Goal: Task Accomplishment & Management: Manage account settings

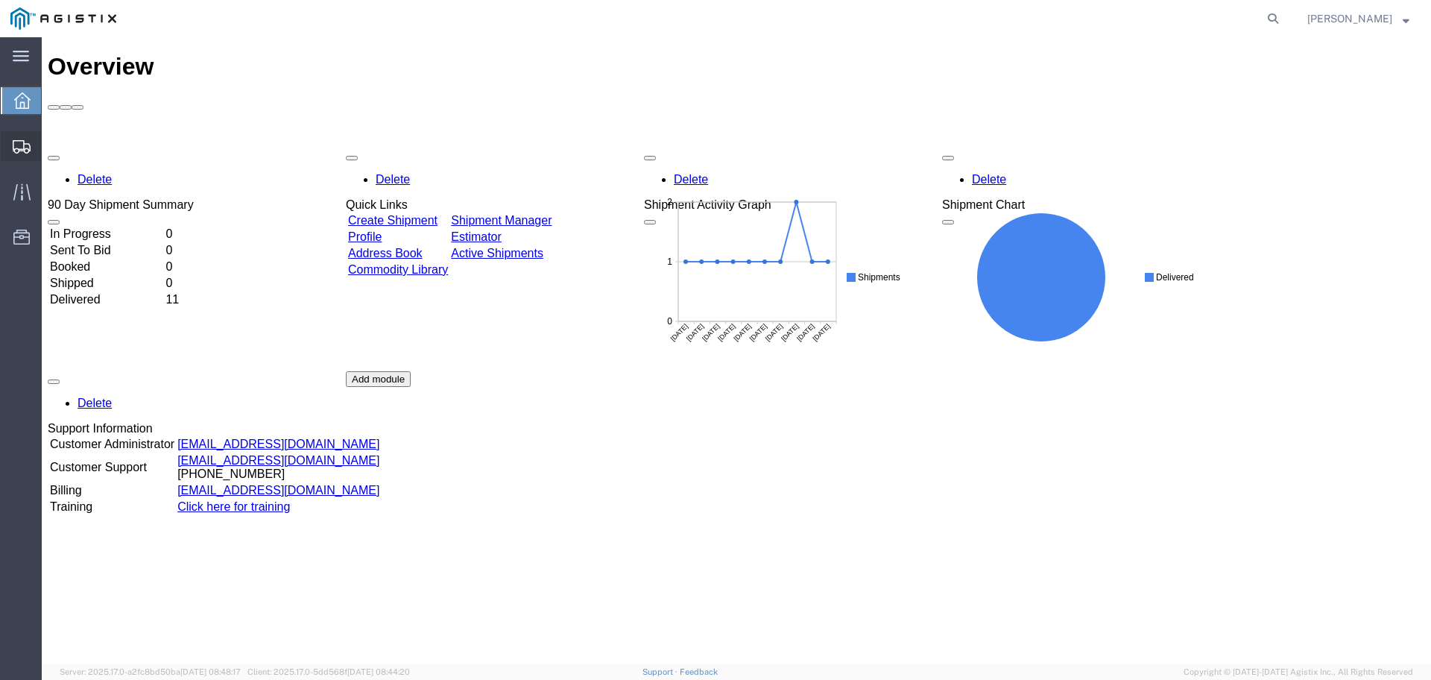
click at [0, 0] on span "Create Shipment" at bounding box center [0, 0] width 0 height 0
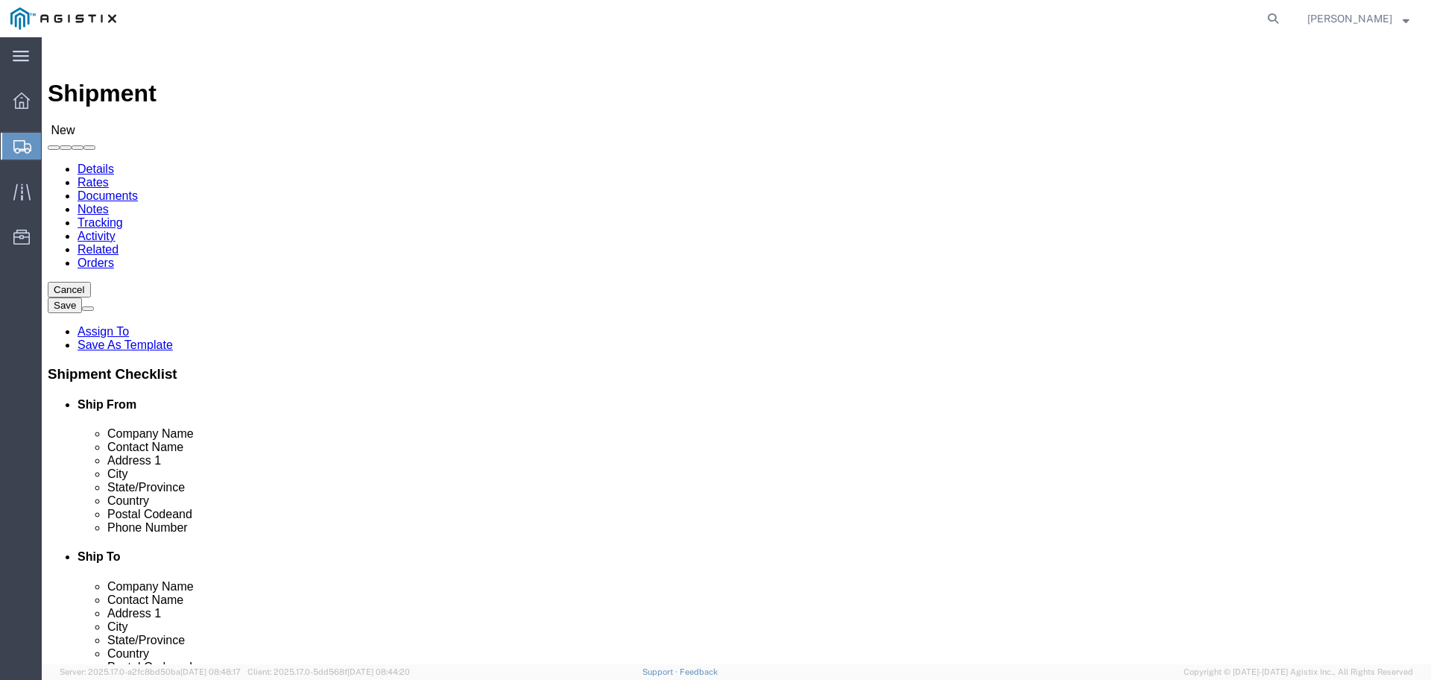
select select
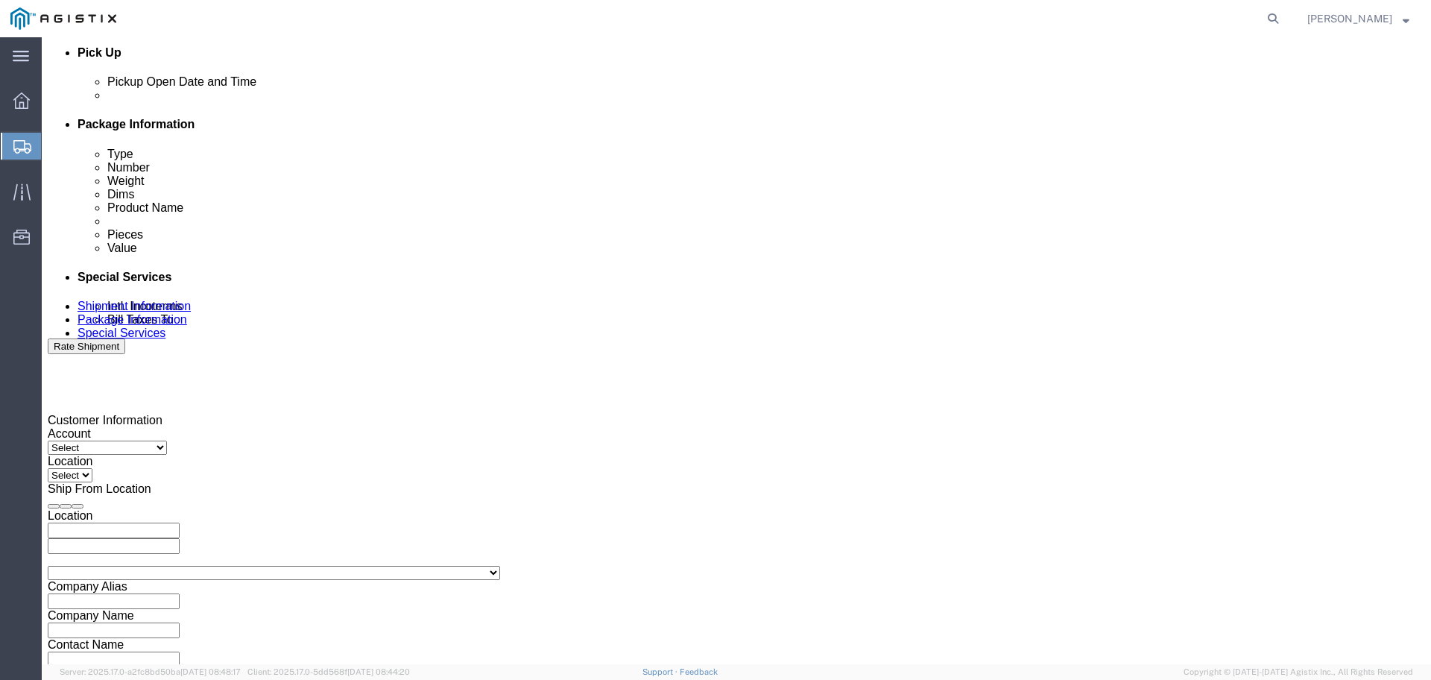
scroll to position [775, 0]
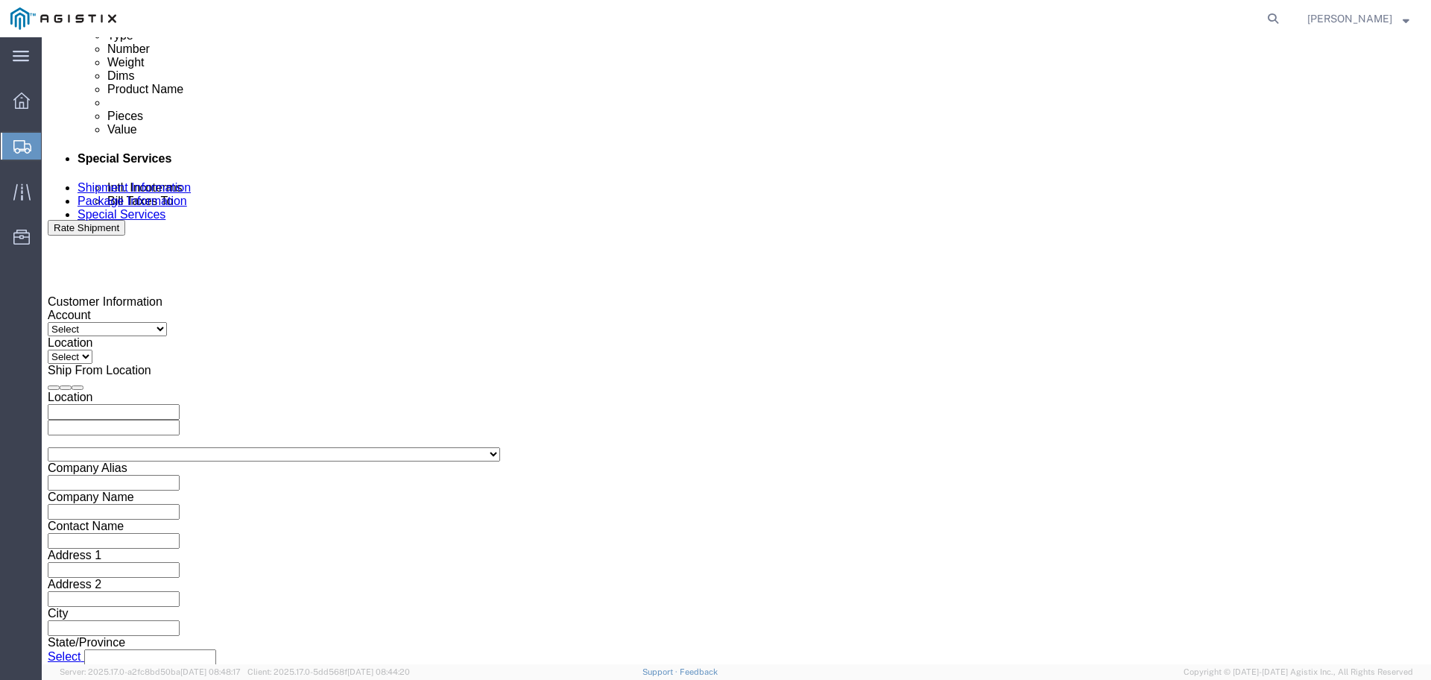
click button "Continue"
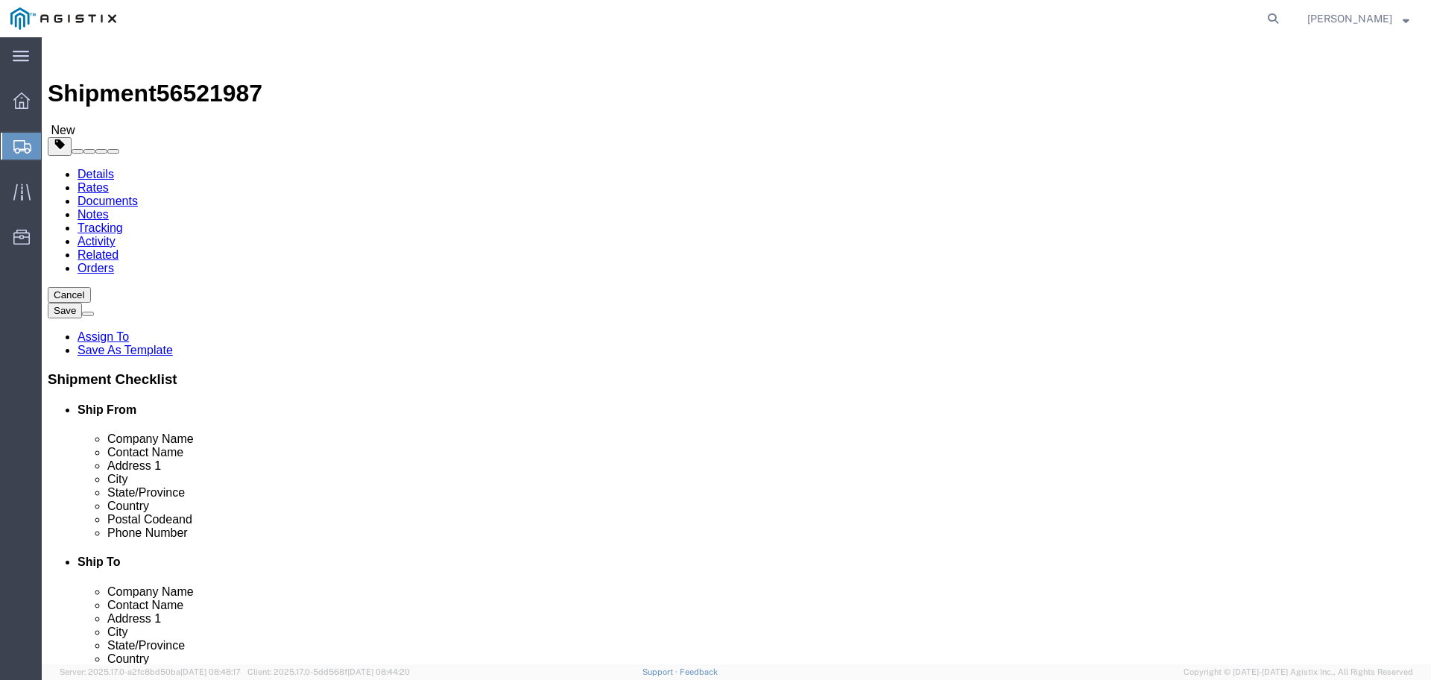
click select "Select Bale(s) Basket(s) Bolt(s) Bottle(s) Buckets Bulk Bundle(s) Can(s) Cardbo…"
select select "PSNS"
click select "Select Bale(s) Basket(s) Bolt(s) Bottle(s) Buckets Bulk Bundle(s) Can(s) Cardbo…"
click input "1"
type input "880"
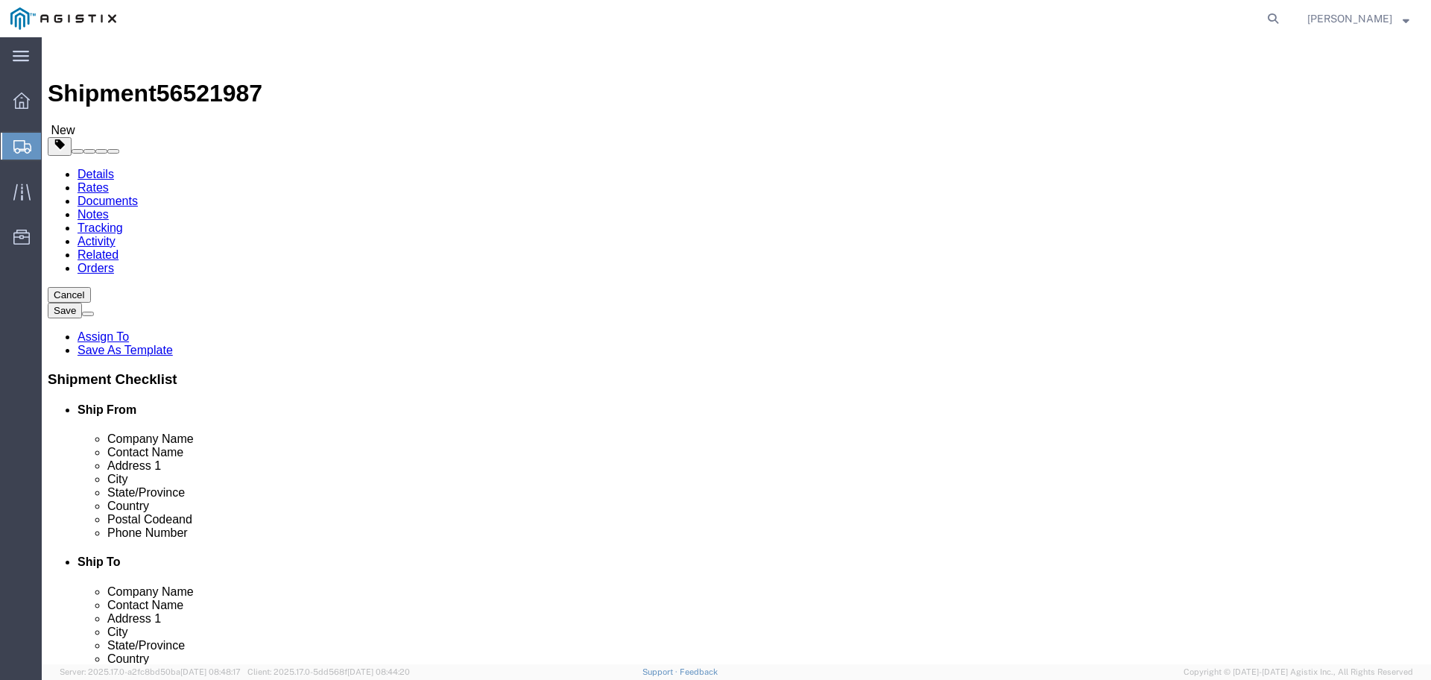
click input "text"
type input "48"
click input "text"
type input "40"
click input "text"
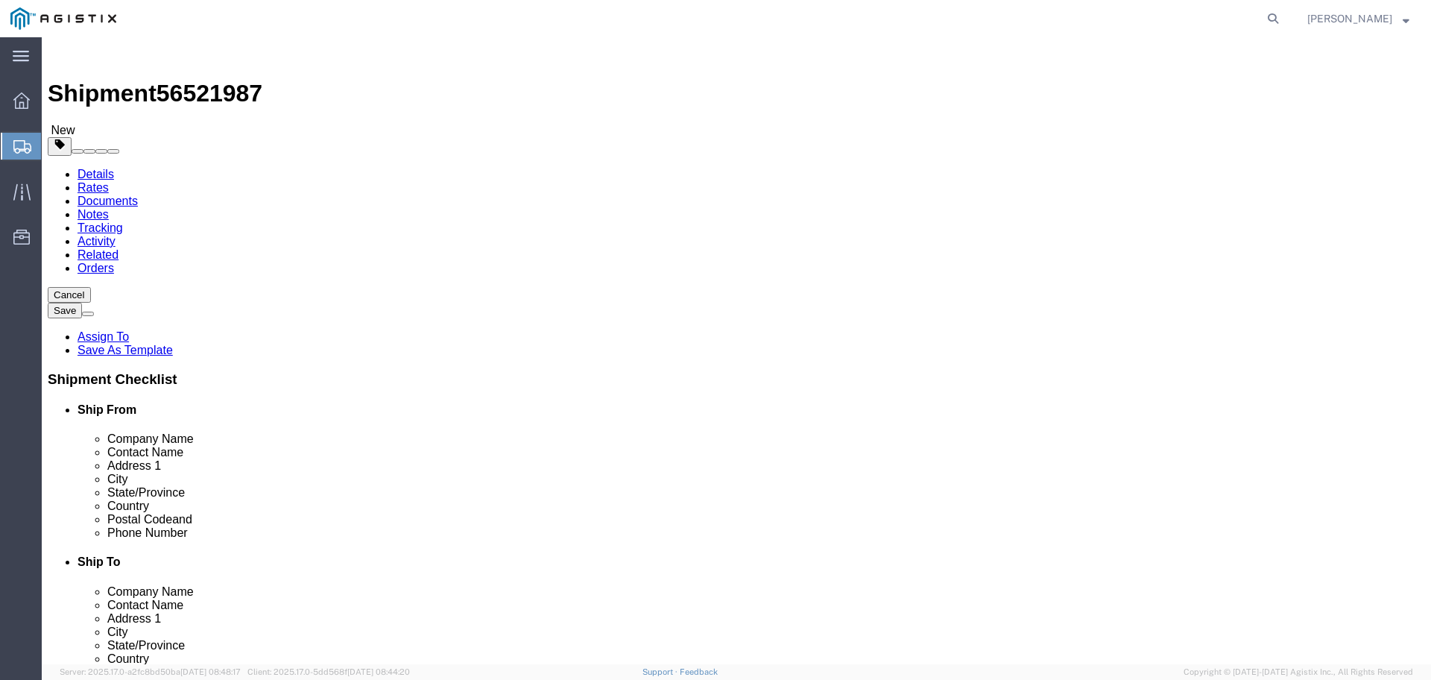
type input "44"
drag, startPoint x: 230, startPoint y: 373, endPoint x: 210, endPoint y: 373, distance: 20.1
click input "0.00"
type input "46200"
click div "Previous Continue"
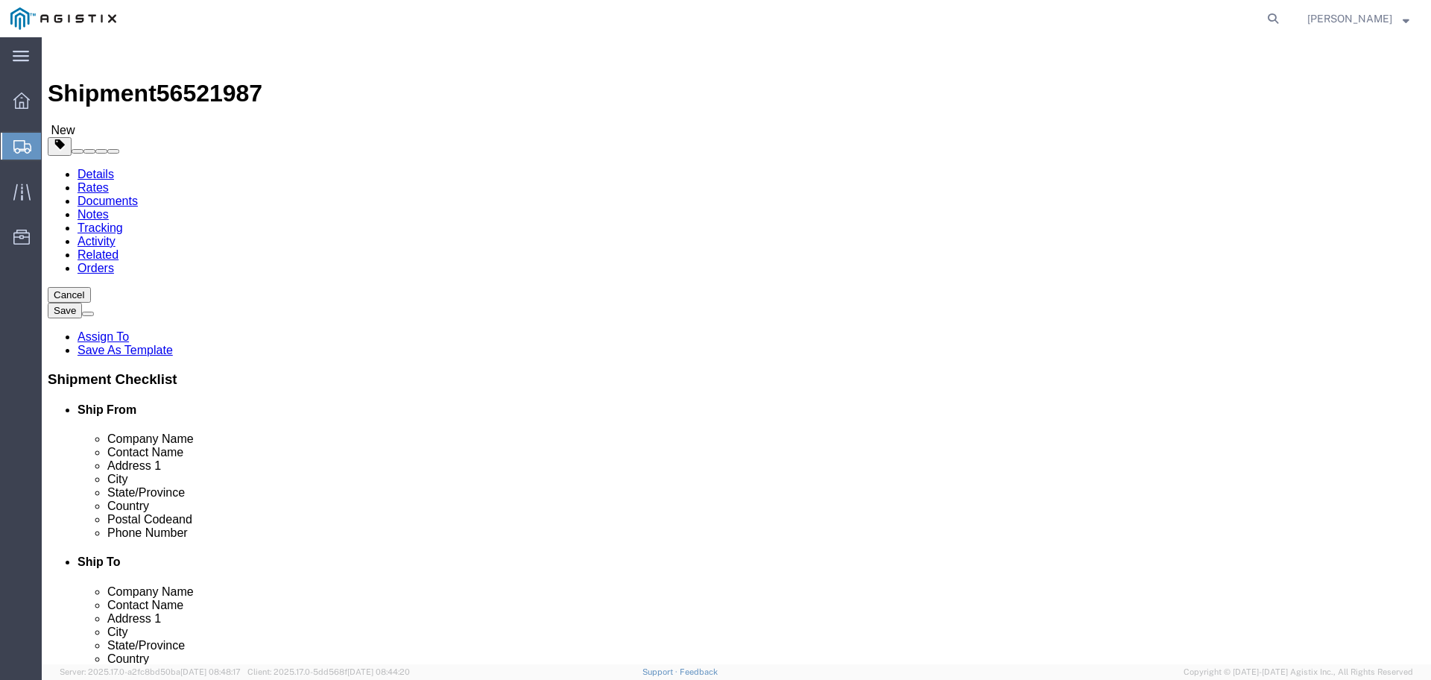
click link "Add Content"
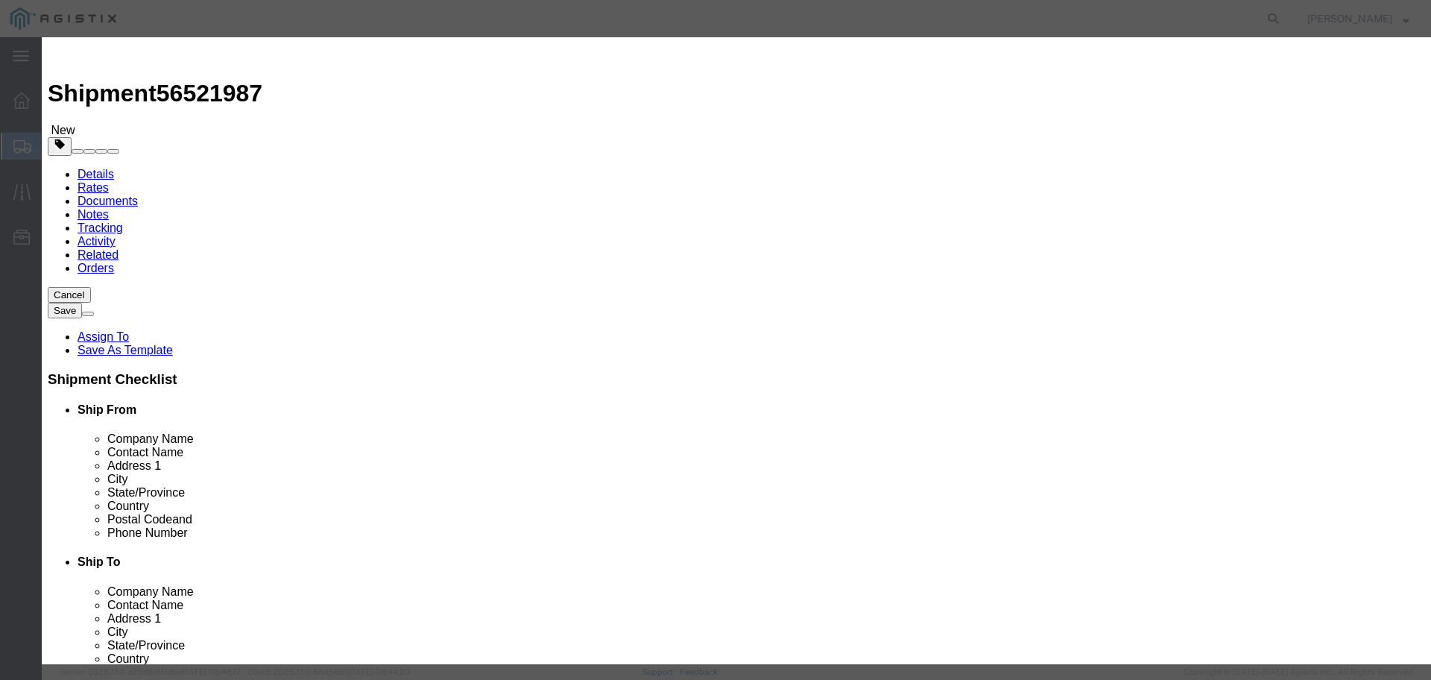
click input "text"
type input "MF003"
click input "0"
click button "Close"
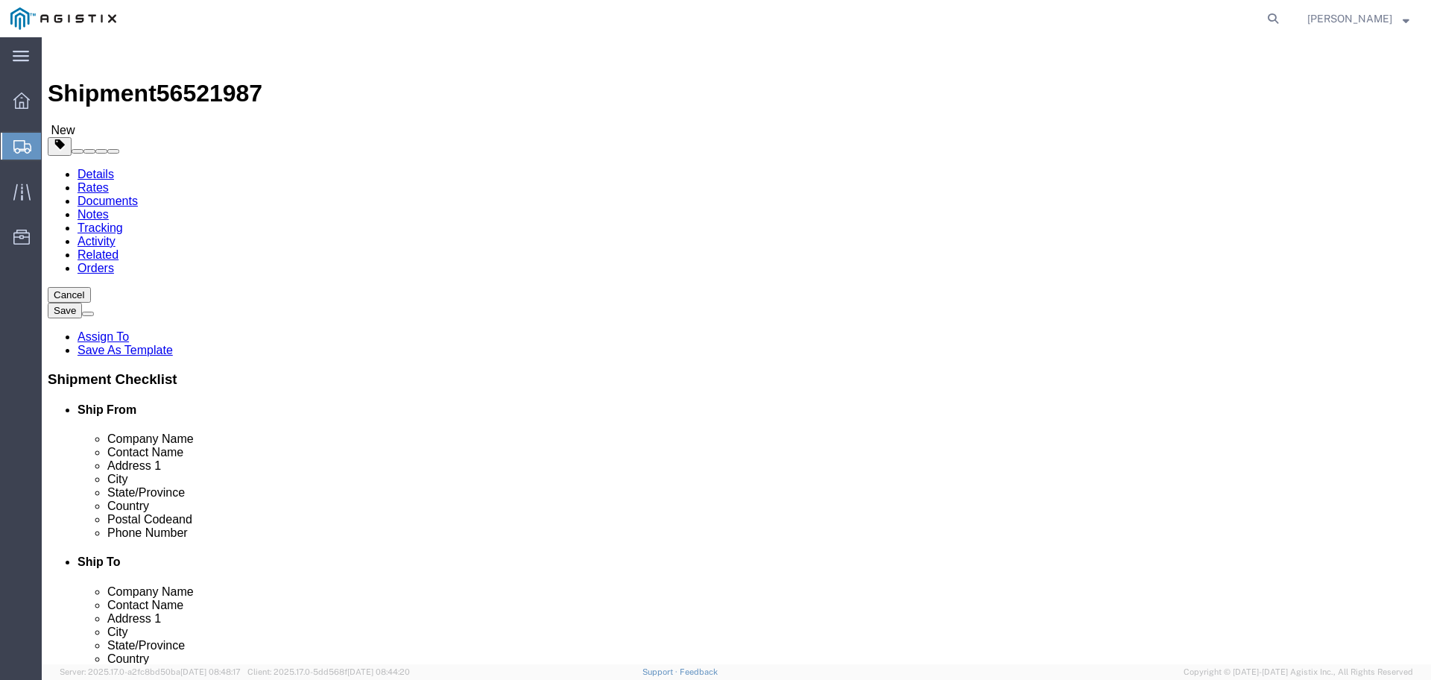
click link "Add Content"
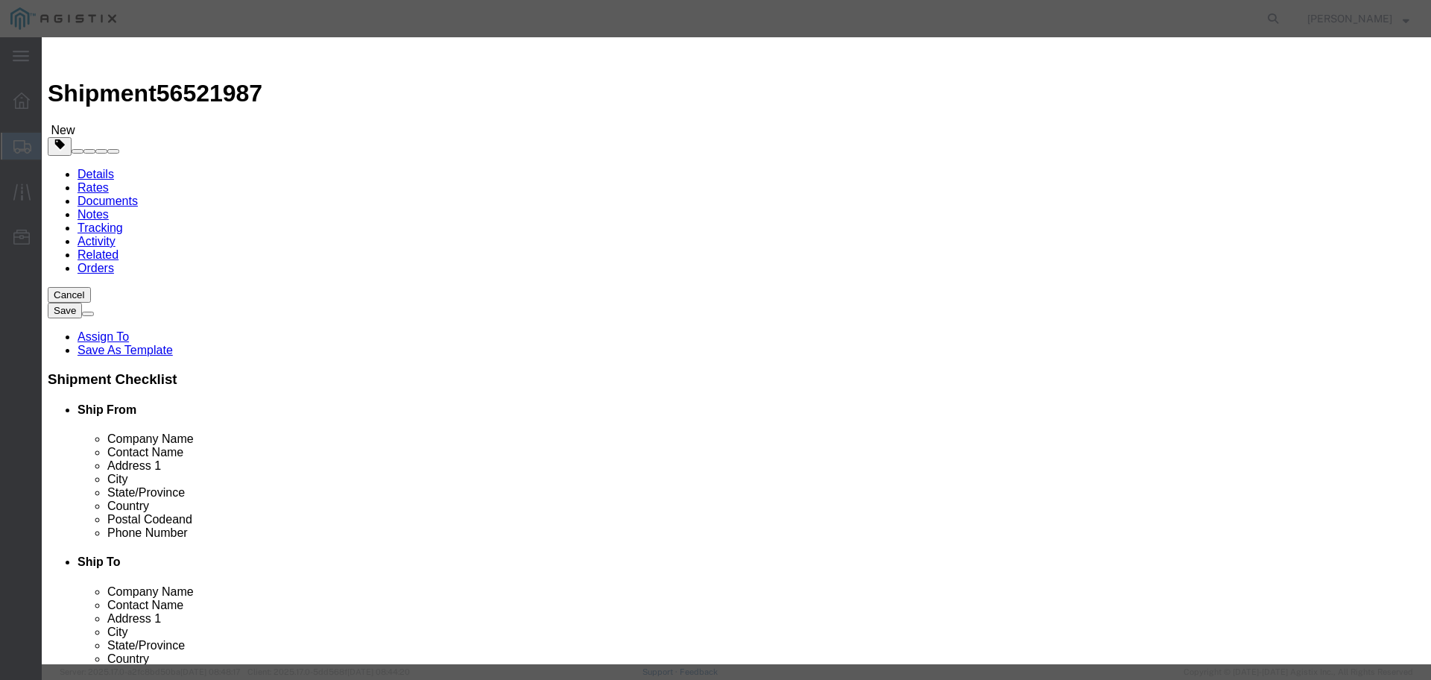
click input "text"
type input "M"
click button "Commodity library"
click link "M"
click input "text"
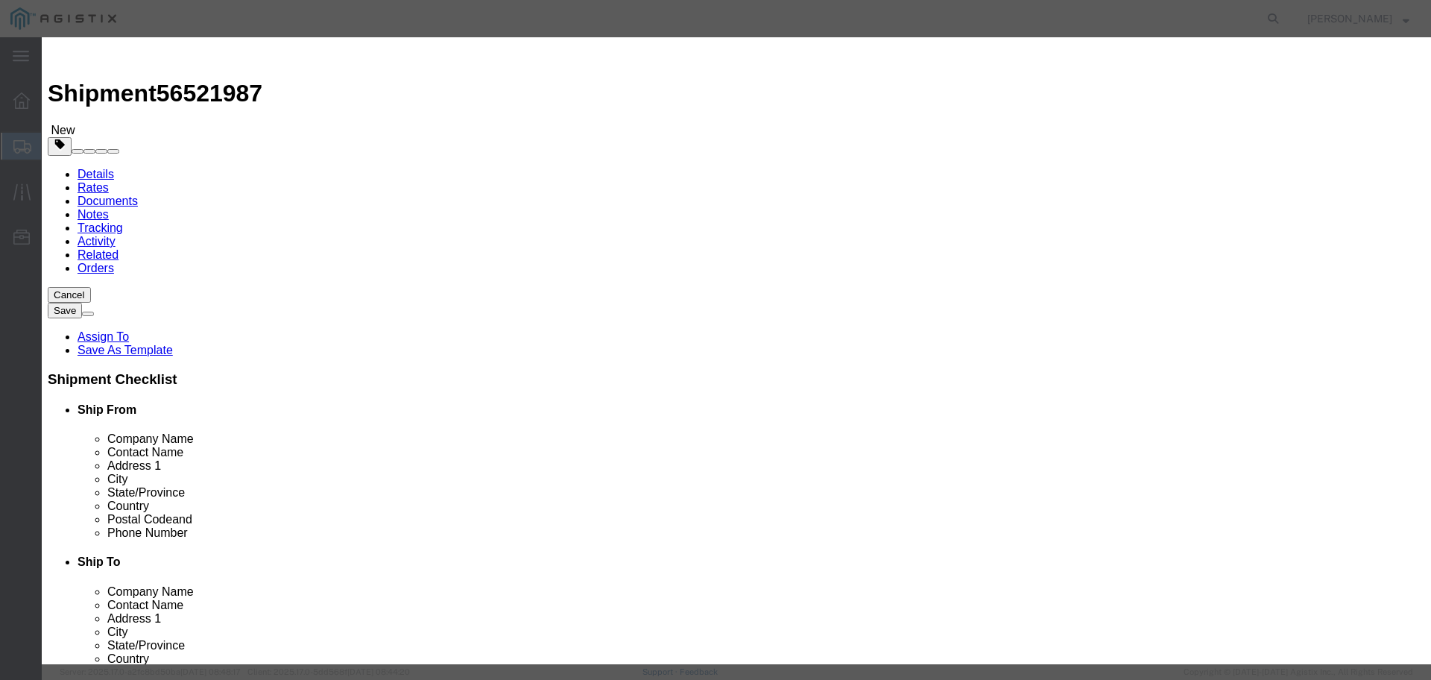
type input "MF003"
click button "button"
click button "Close"
click icon "button"
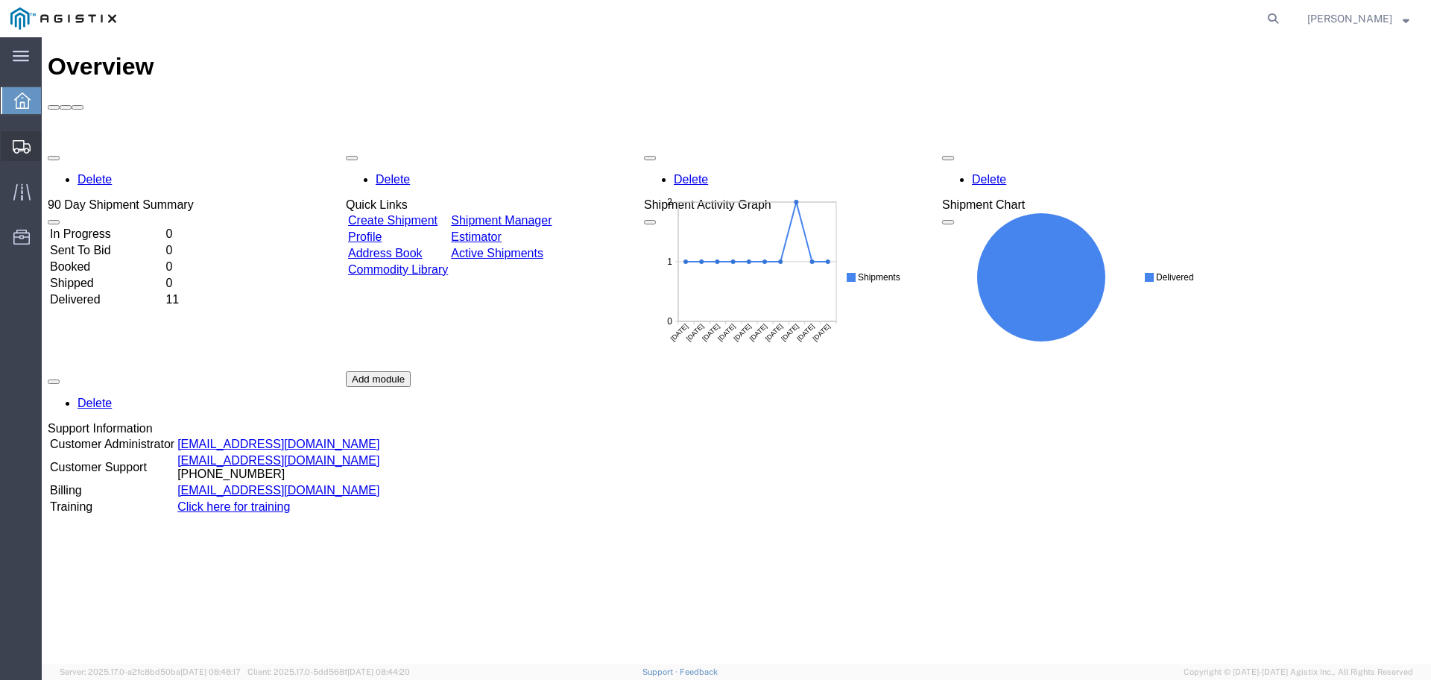
click at [0, 0] on span "Shipment Manager" at bounding box center [0, 0] width 0 height 0
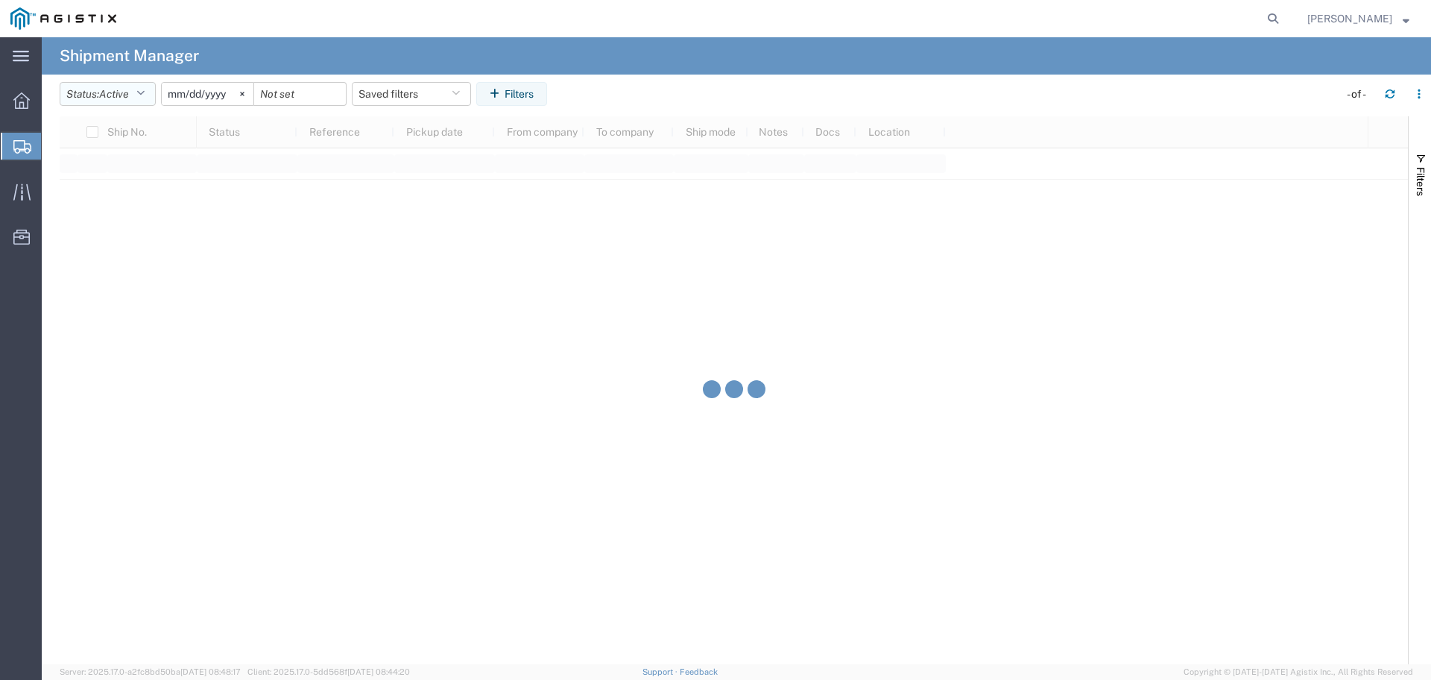
click at [107, 97] on span "Active" at bounding box center [114, 94] width 30 height 12
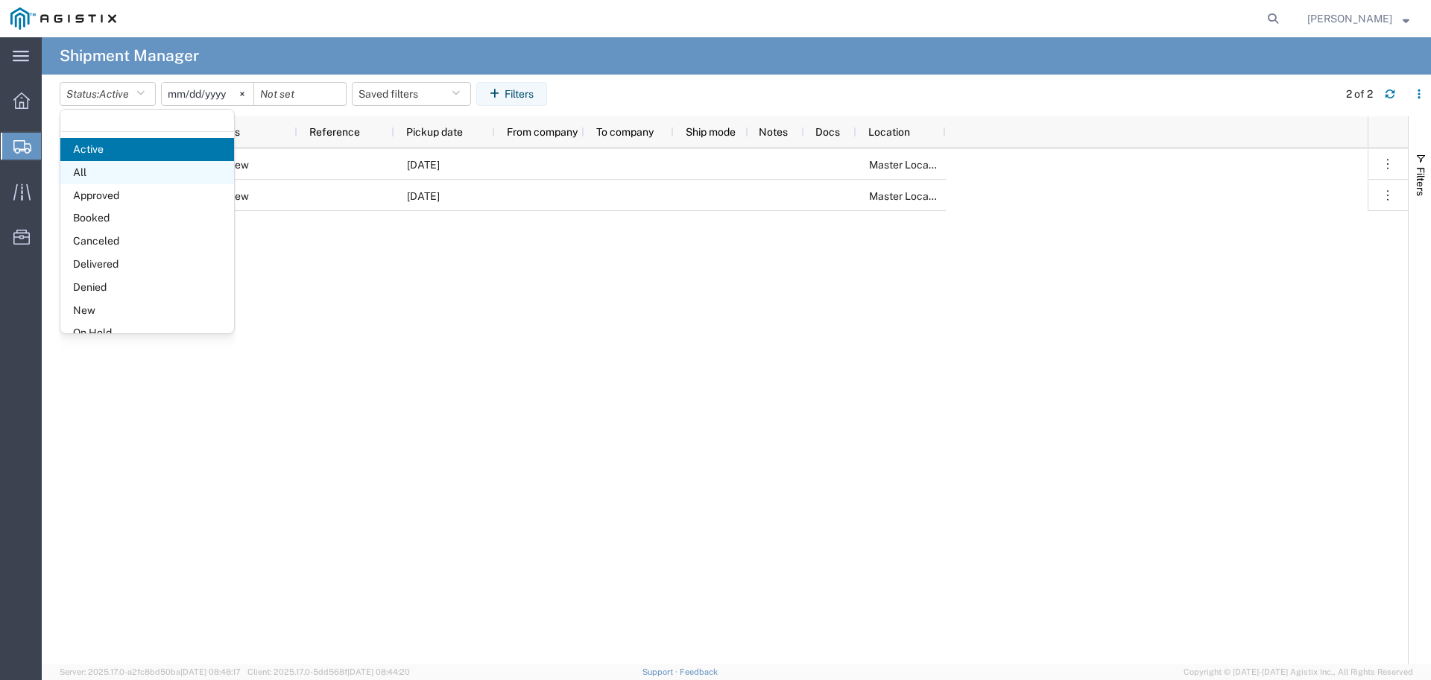
click at [123, 168] on span "All" at bounding box center [147, 172] width 174 height 23
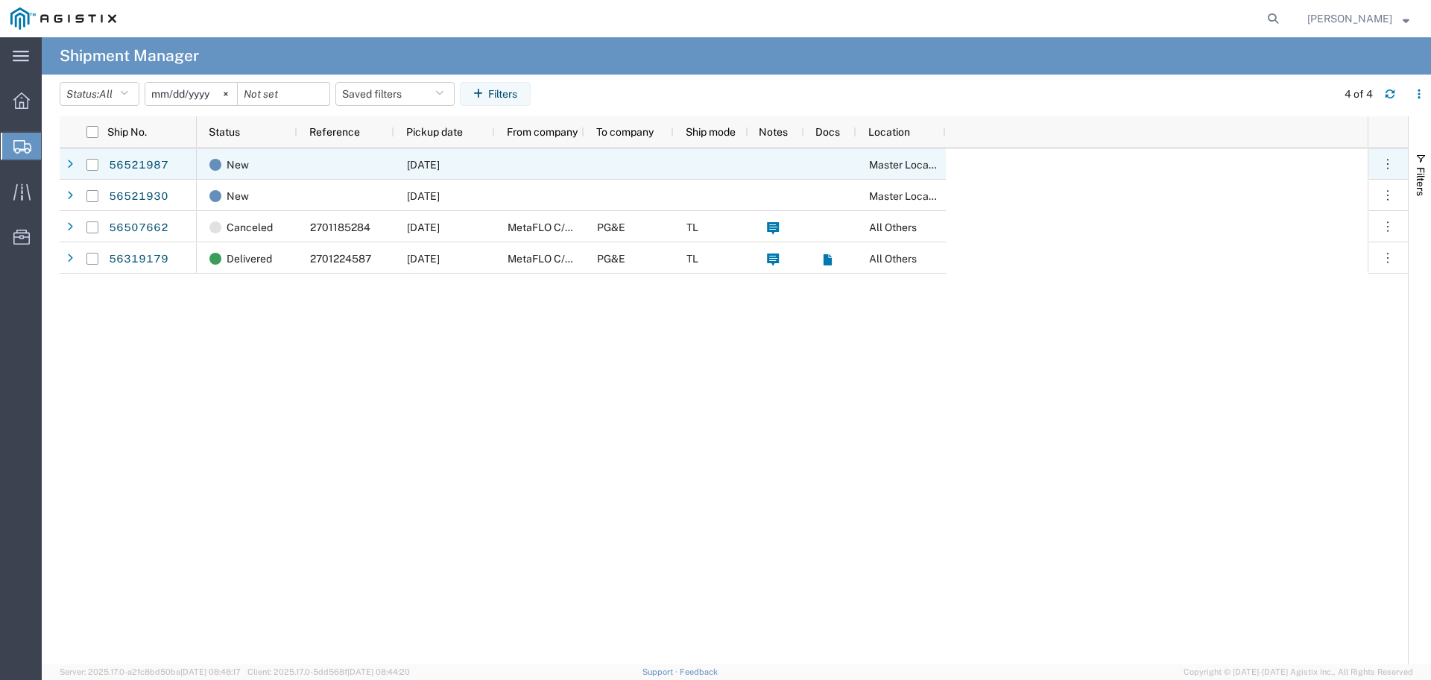
click at [499, 160] on div at bounding box center [539, 163] width 89 height 31
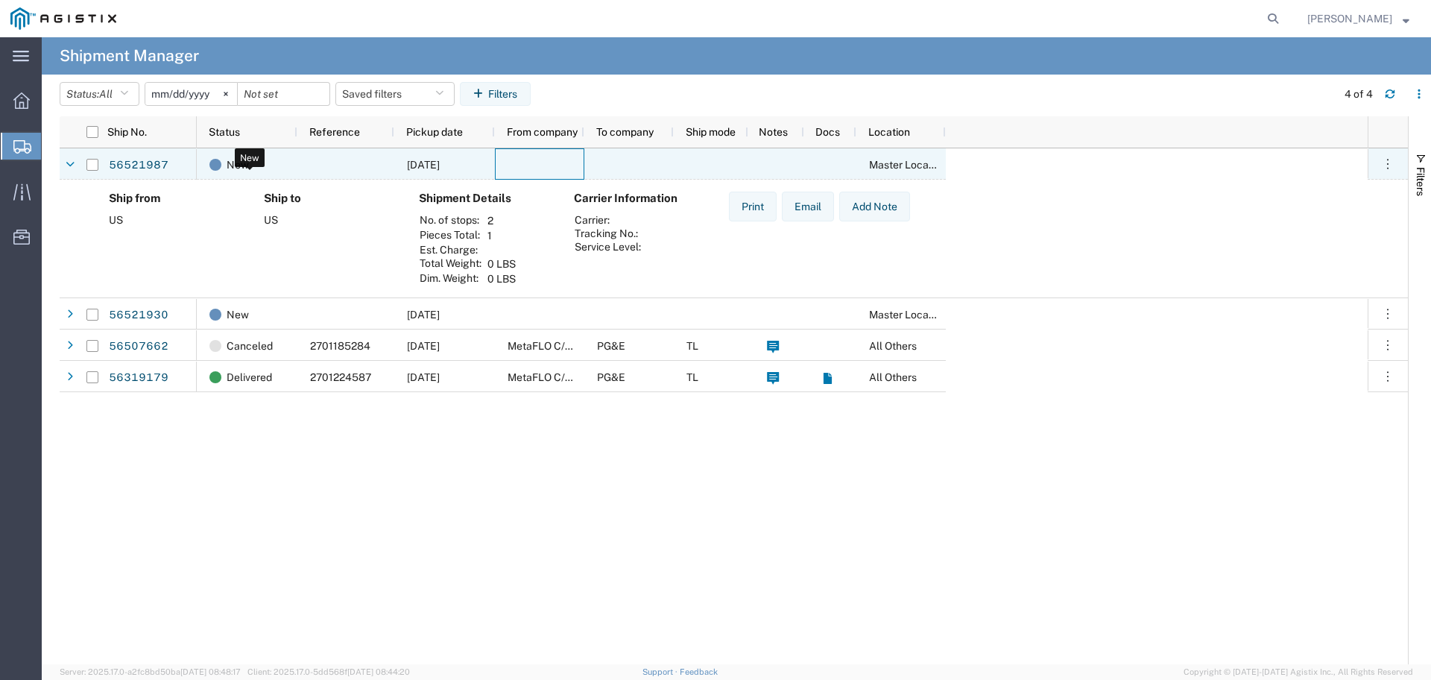
click at [252, 165] on div "New" at bounding box center [249, 164] width 81 height 31
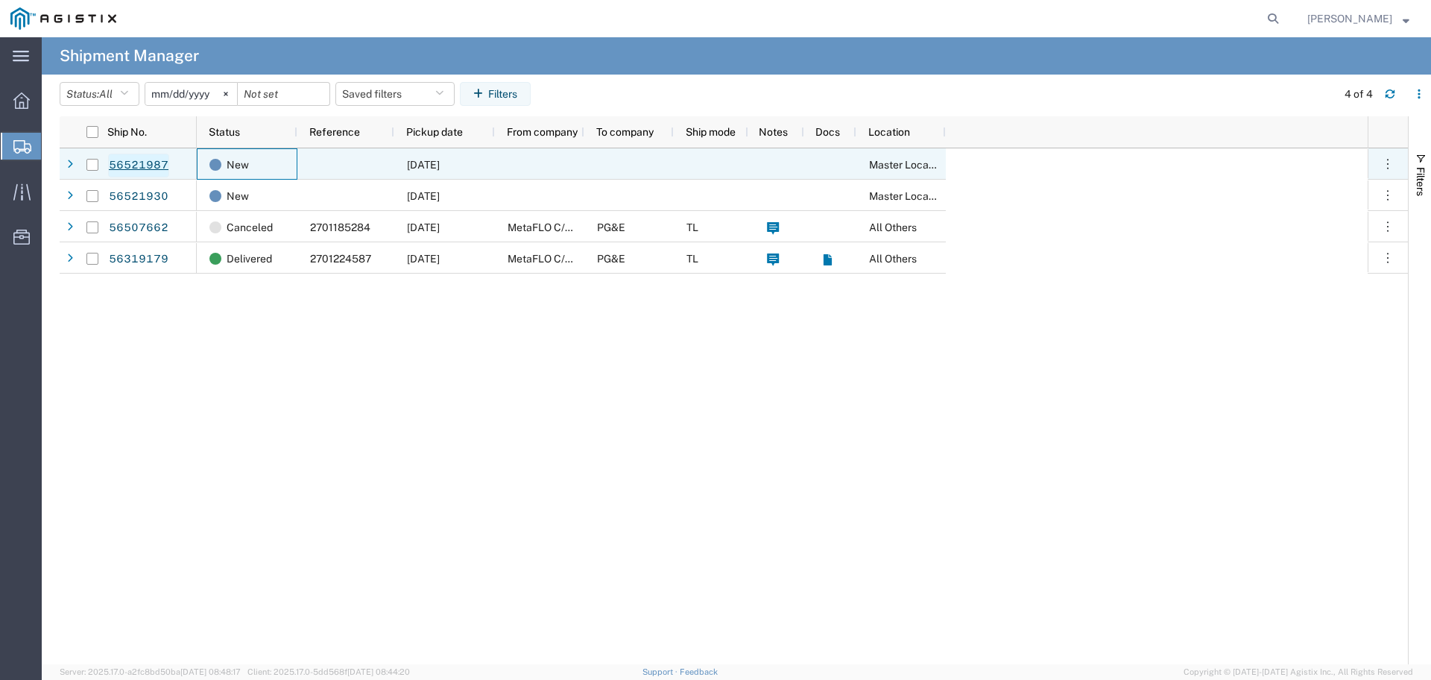
click at [156, 159] on link "56521987" at bounding box center [138, 166] width 61 height 24
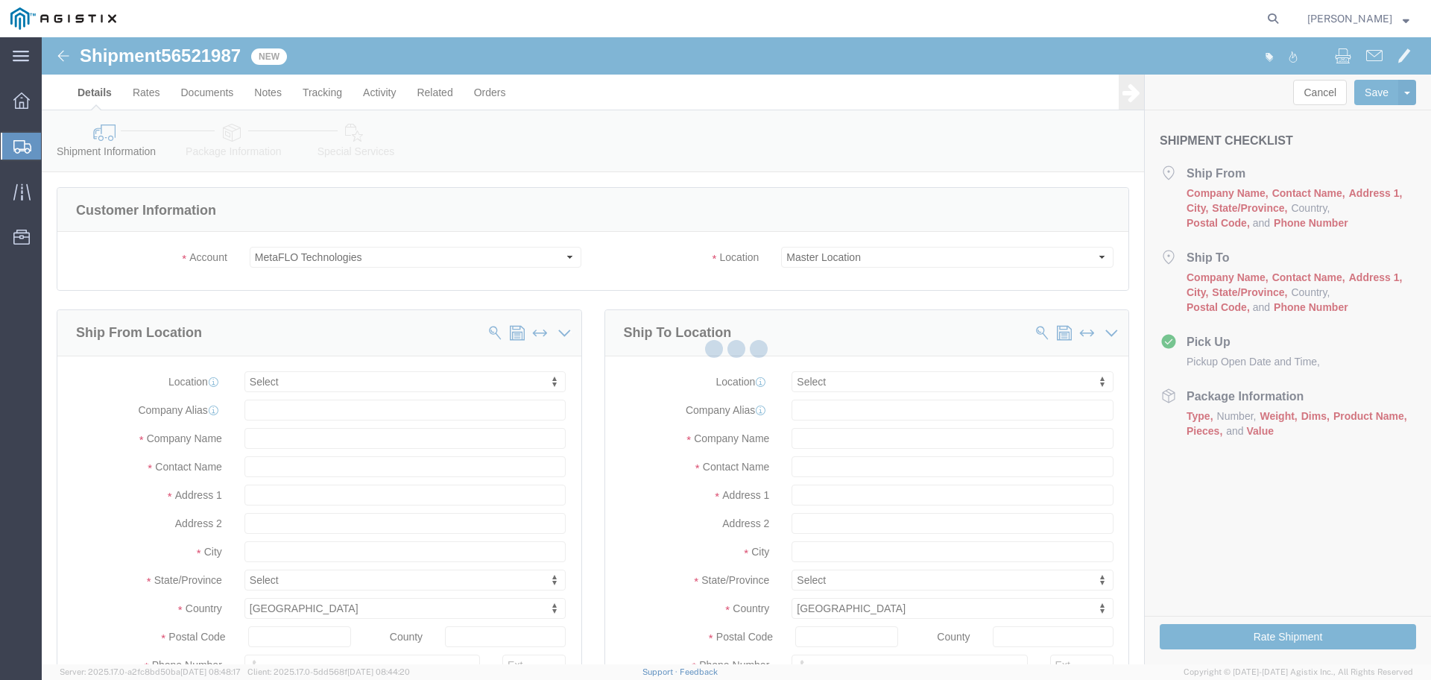
select select
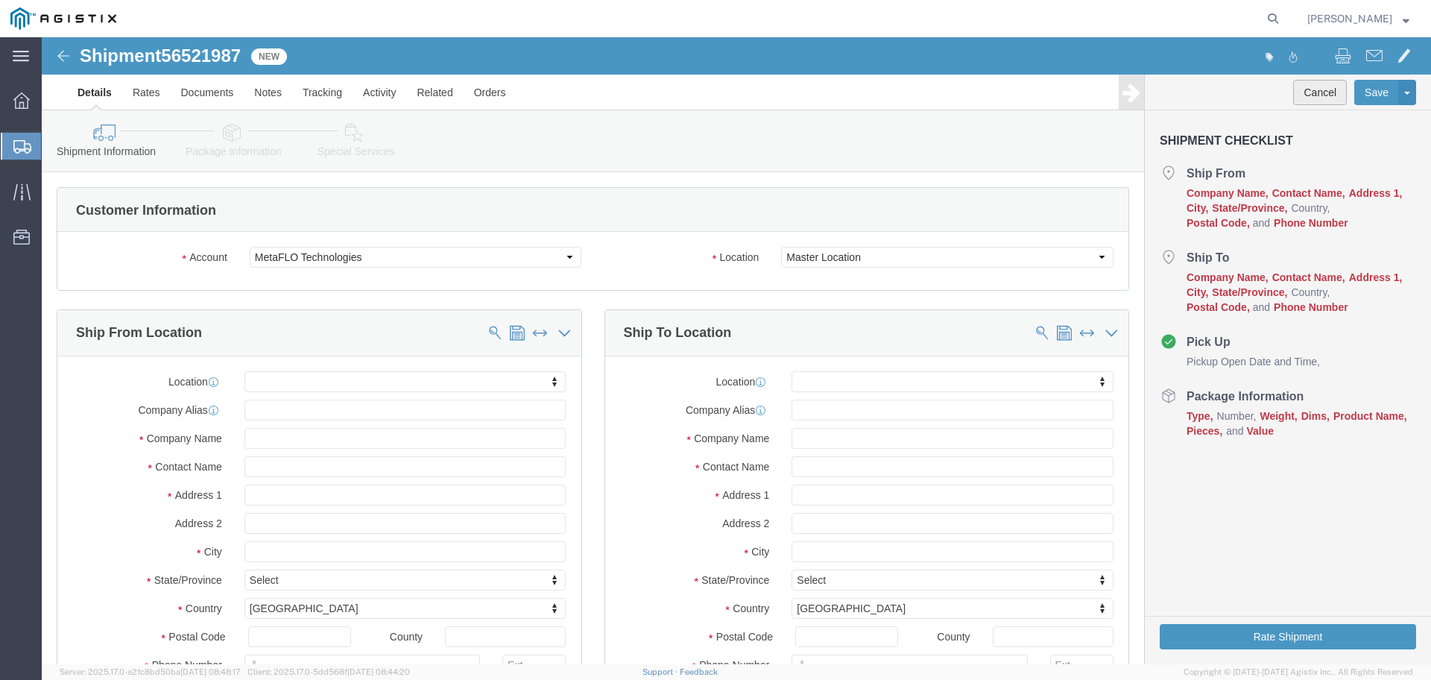
click button "Cancel"
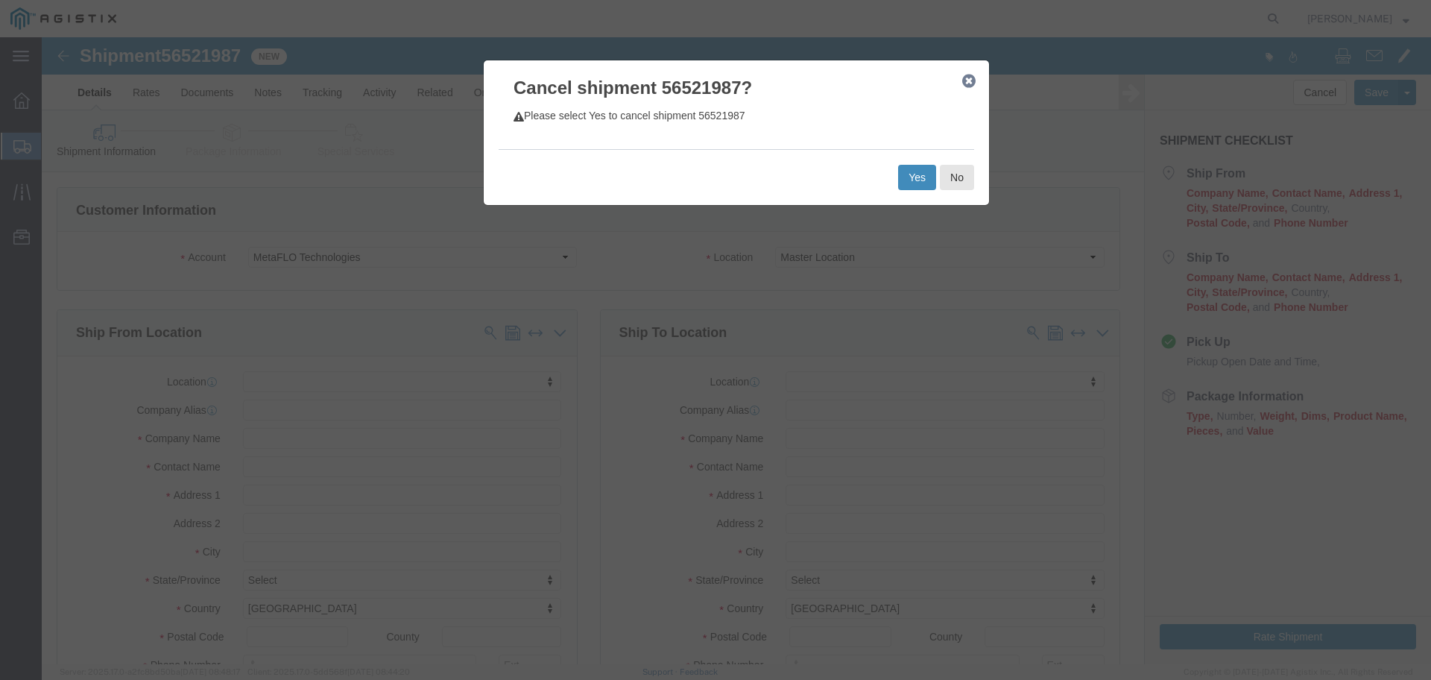
click button "Yes"
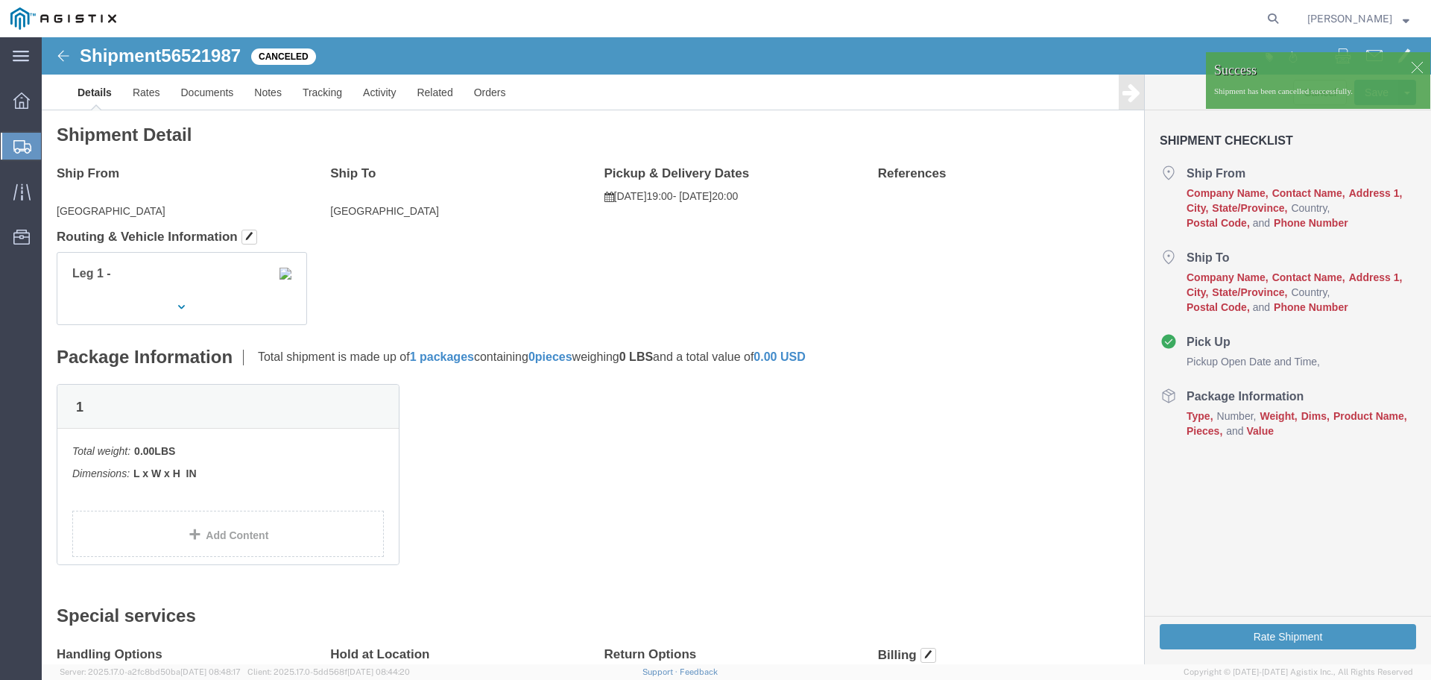
click div "Shipment 56521987 Canceled"
click img
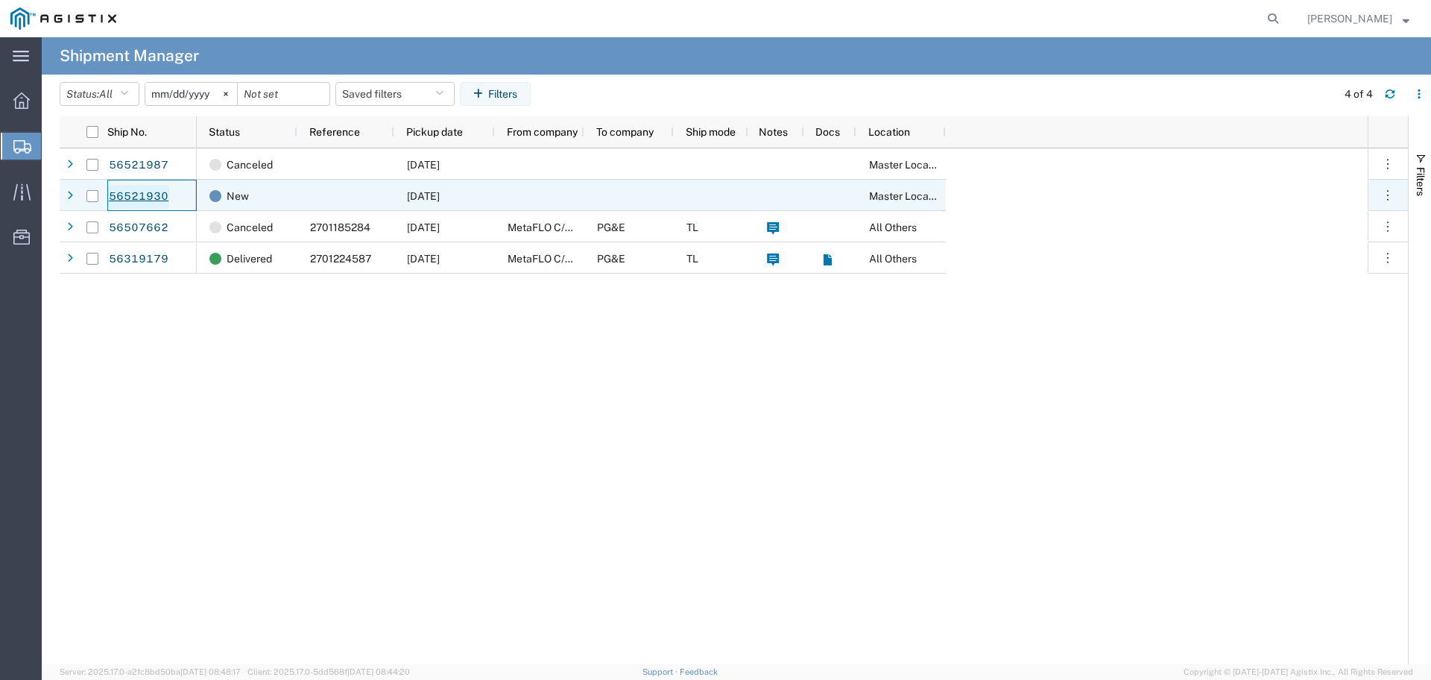
click at [130, 199] on link "56521930" at bounding box center [138, 197] width 61 height 24
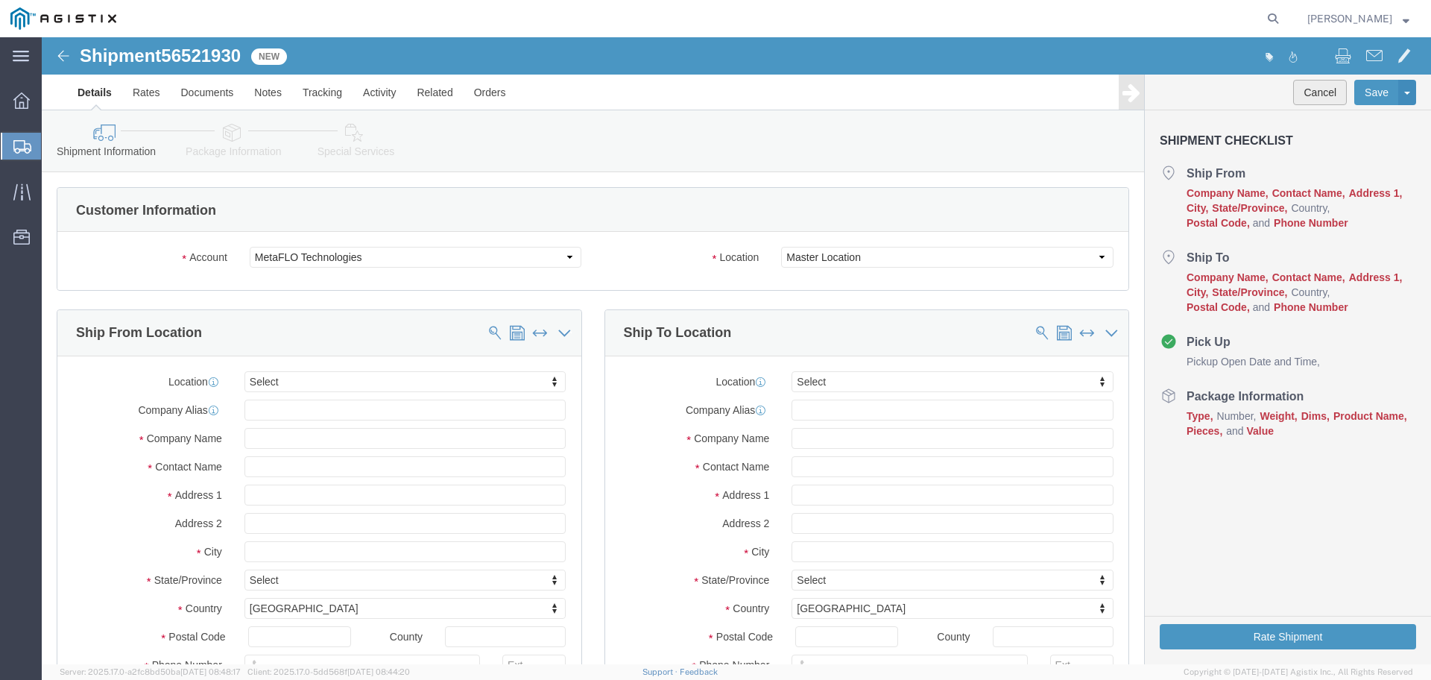
select select
click button "Cancel"
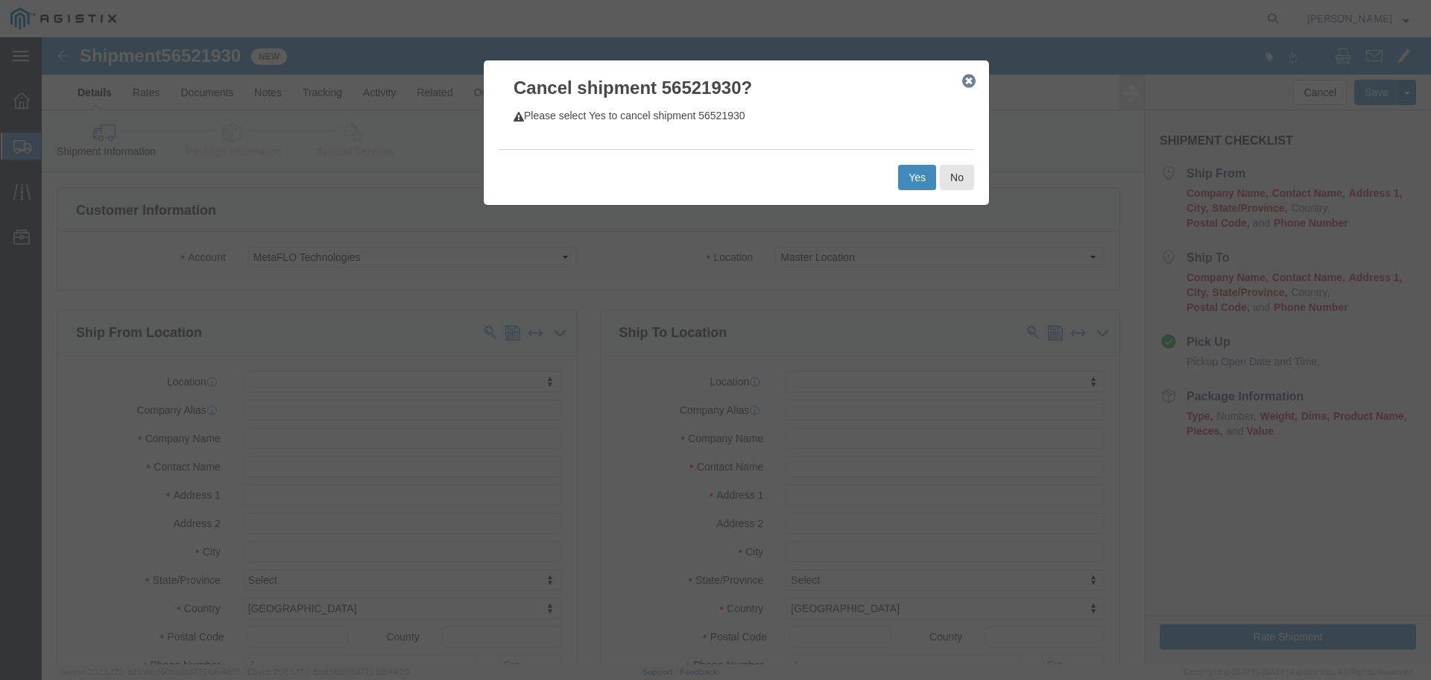
click button "Yes"
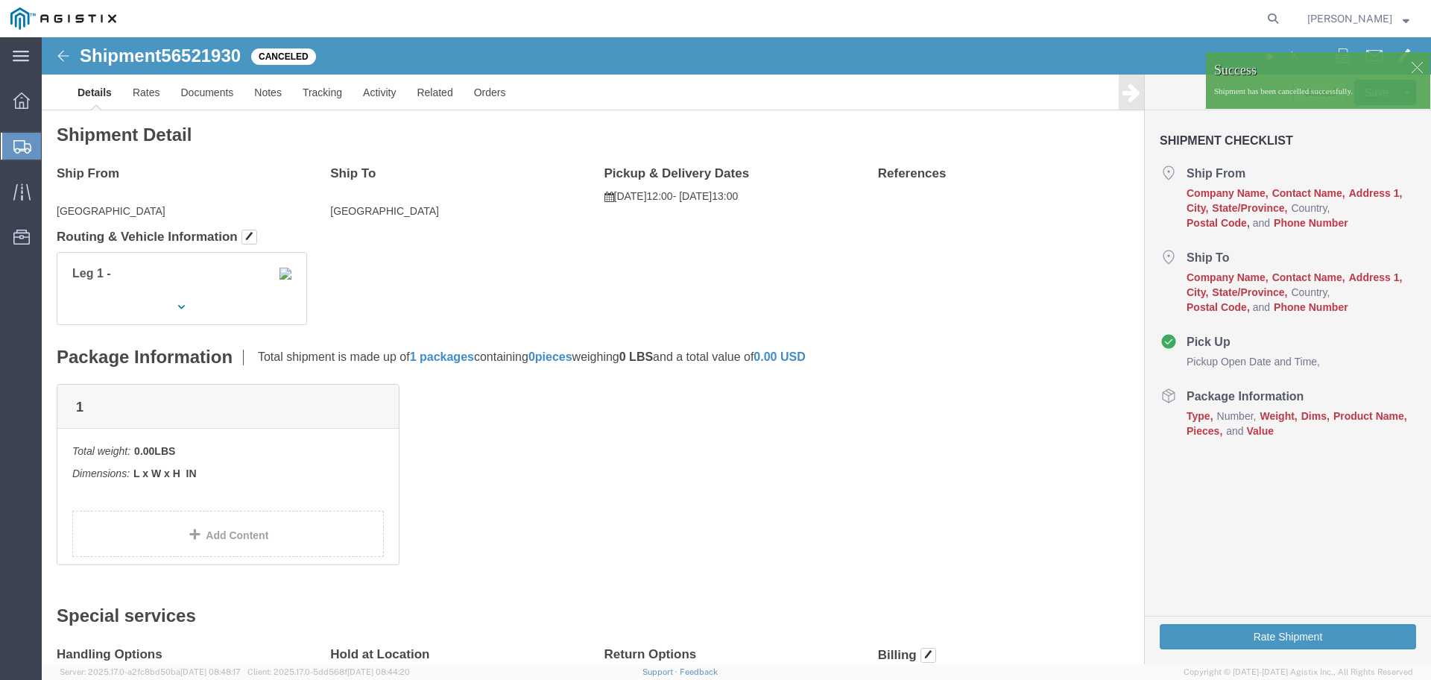
click img
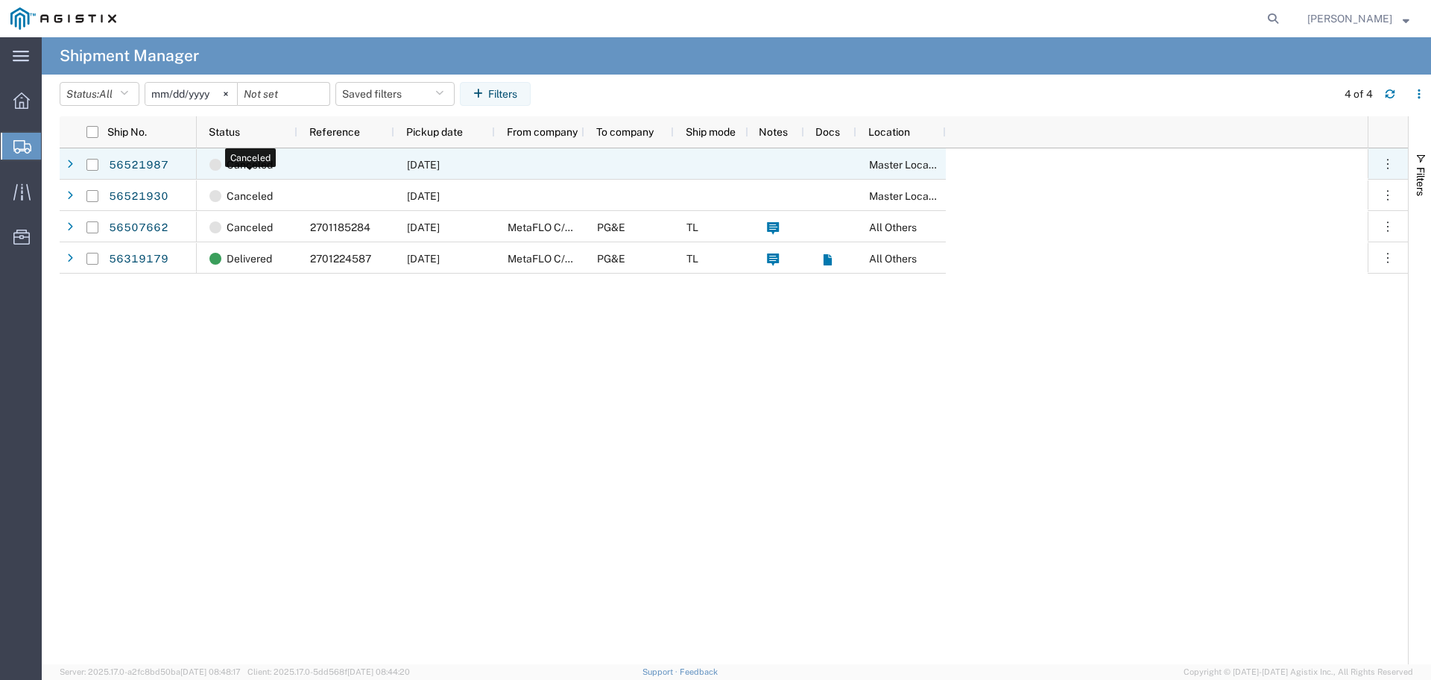
click at [260, 166] on span "Canceled" at bounding box center [250, 164] width 46 height 31
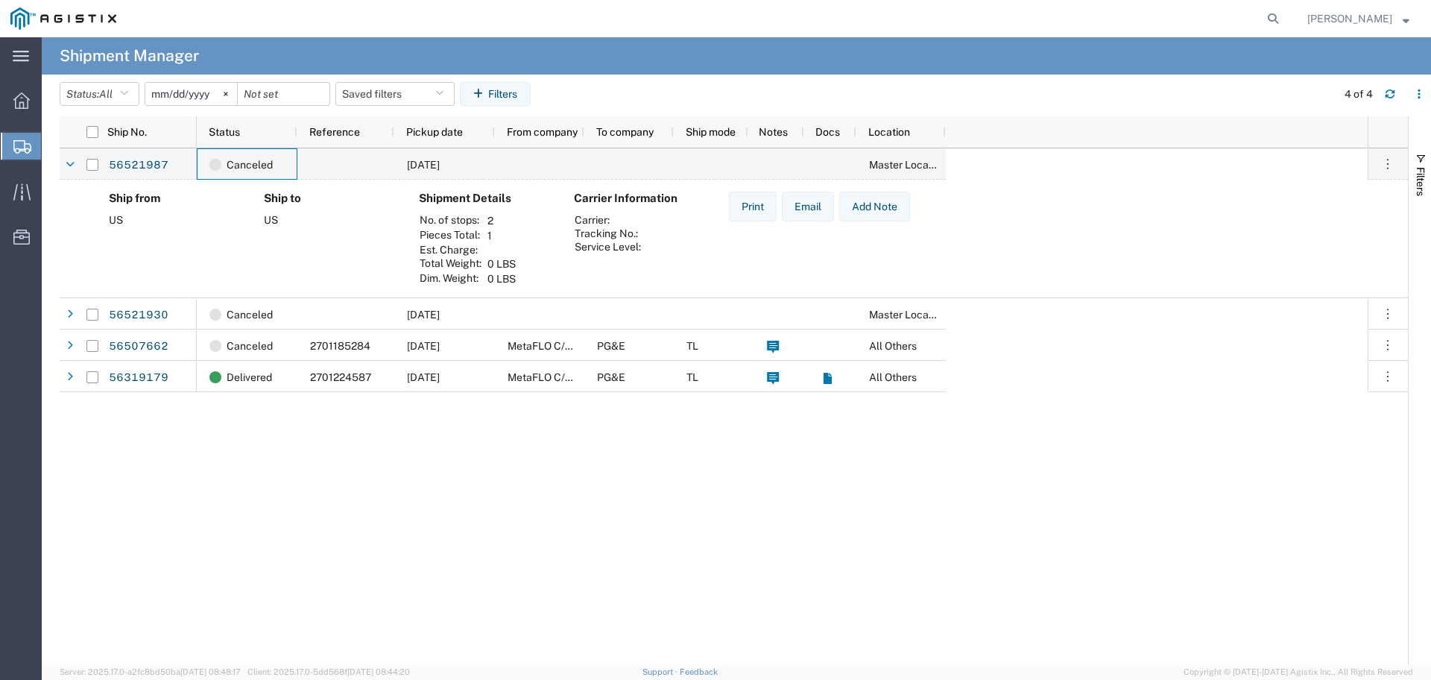
click at [395, 461] on div "Canceled 08/17/2025 Master Location Canceled 08/17/2025 Master Location Cancele…" at bounding box center [782, 406] width 1171 height 516
